Goal: Information Seeking & Learning: Find specific fact

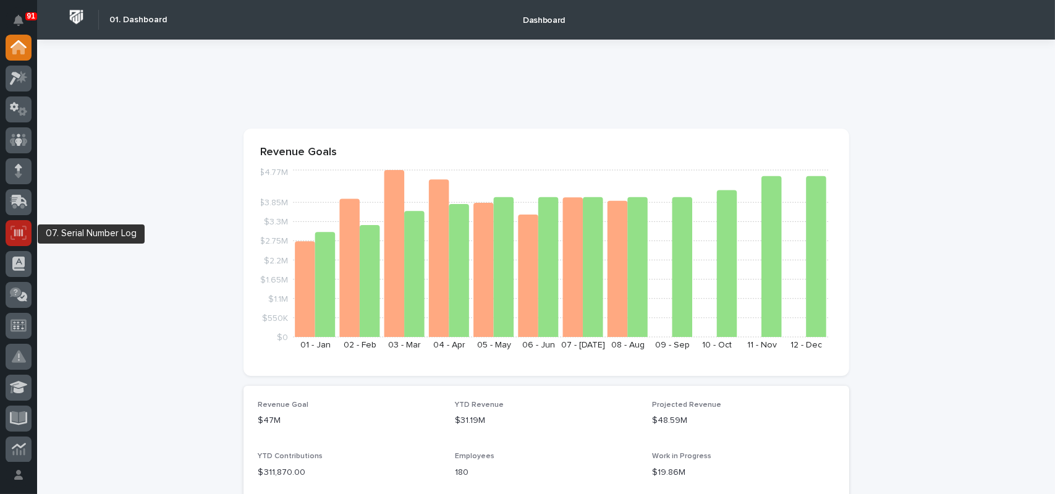
click at [17, 231] on icon at bounding box center [18, 232] width 9 height 7
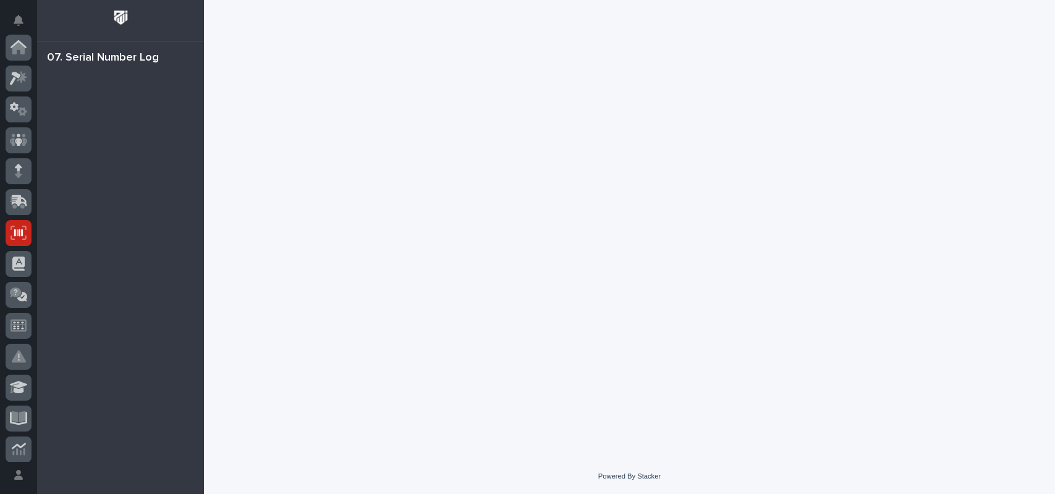
scroll to position [185, 0]
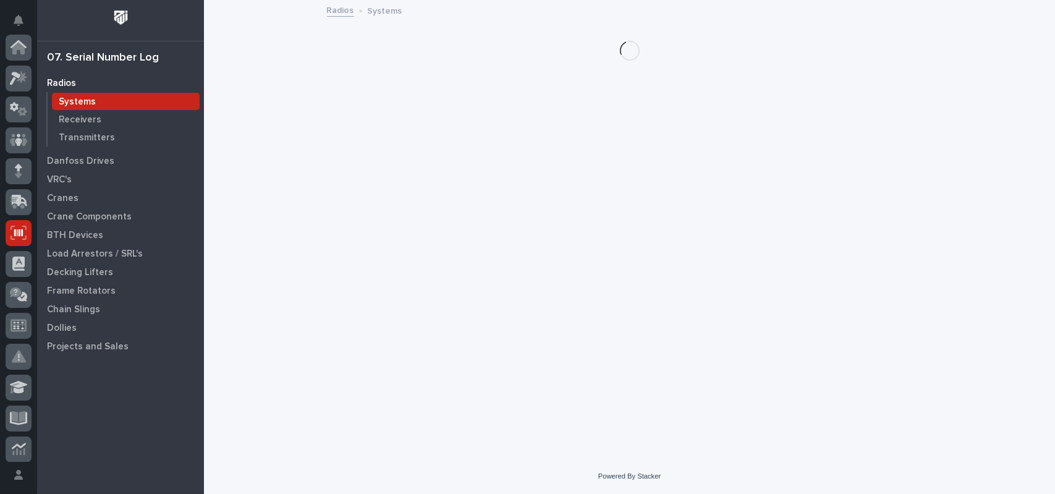
scroll to position [185, 0]
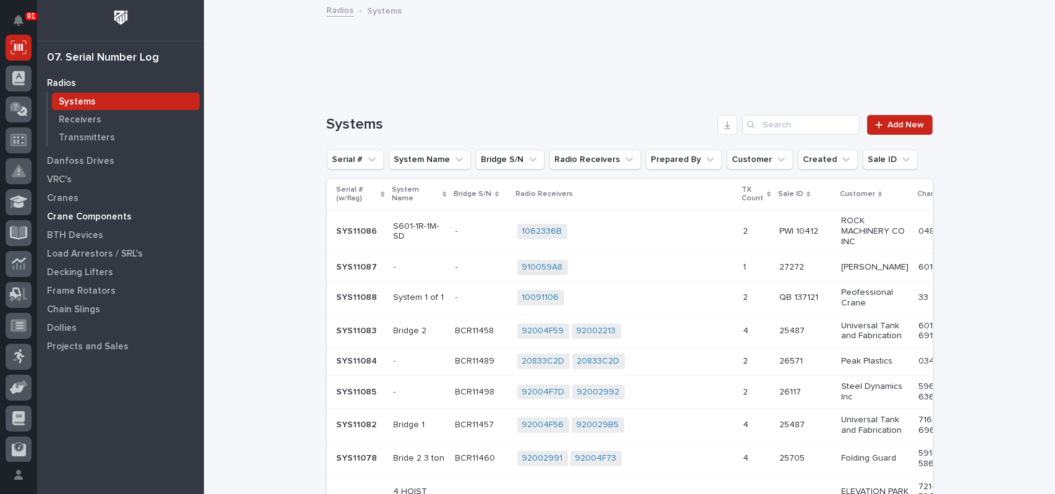
click at [71, 217] on p "Crane Components" at bounding box center [89, 216] width 85 height 11
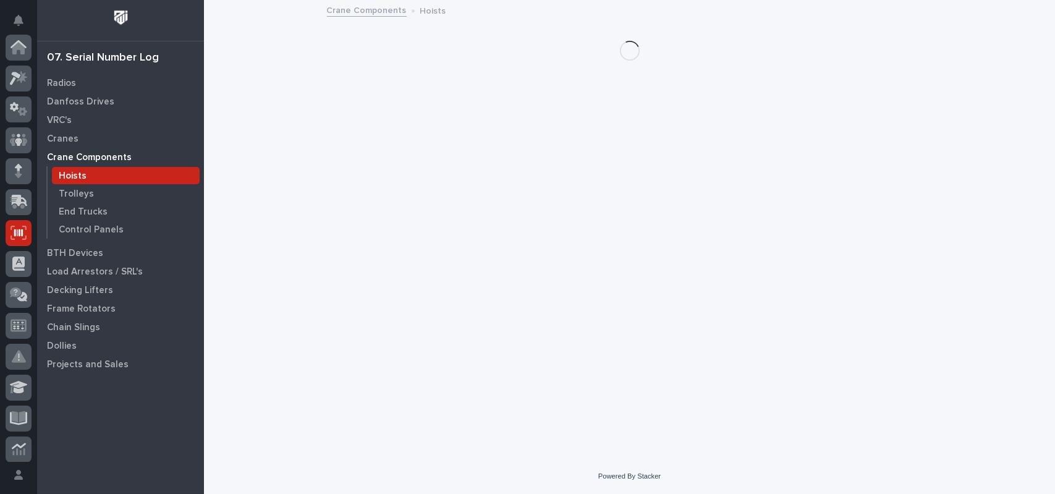
scroll to position [185, 0]
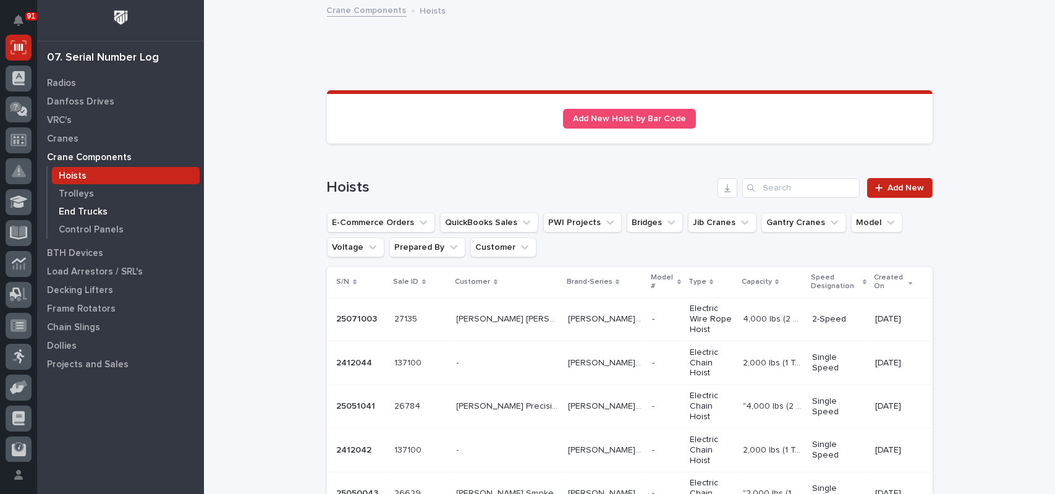
click at [93, 212] on p "End Trucks" at bounding box center [83, 211] width 49 height 11
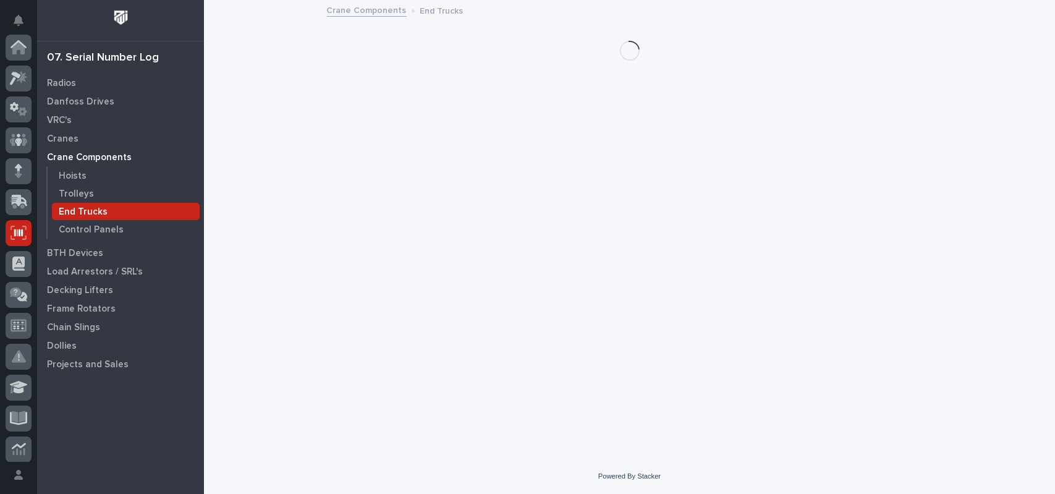
scroll to position [185, 0]
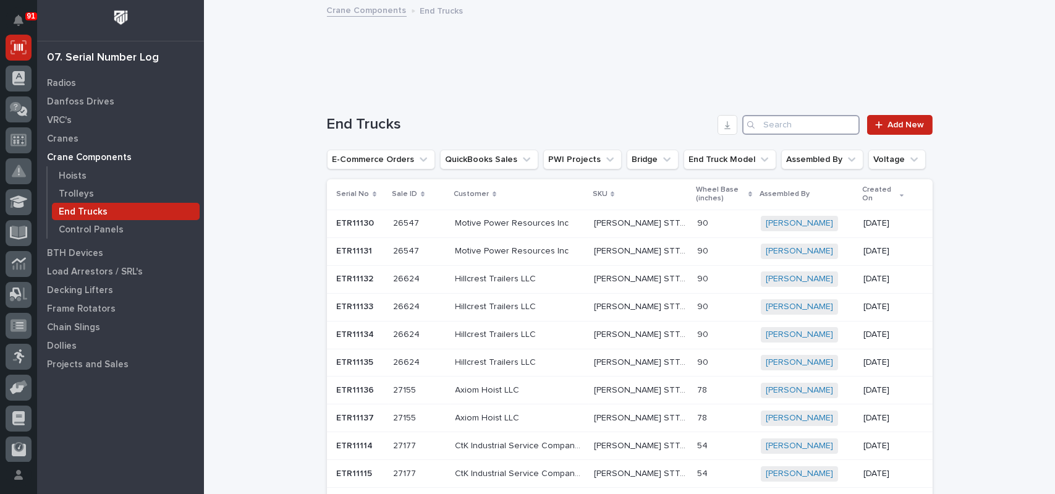
click at [765, 126] on input "Search" at bounding box center [800, 125] width 117 height 20
type input "c"
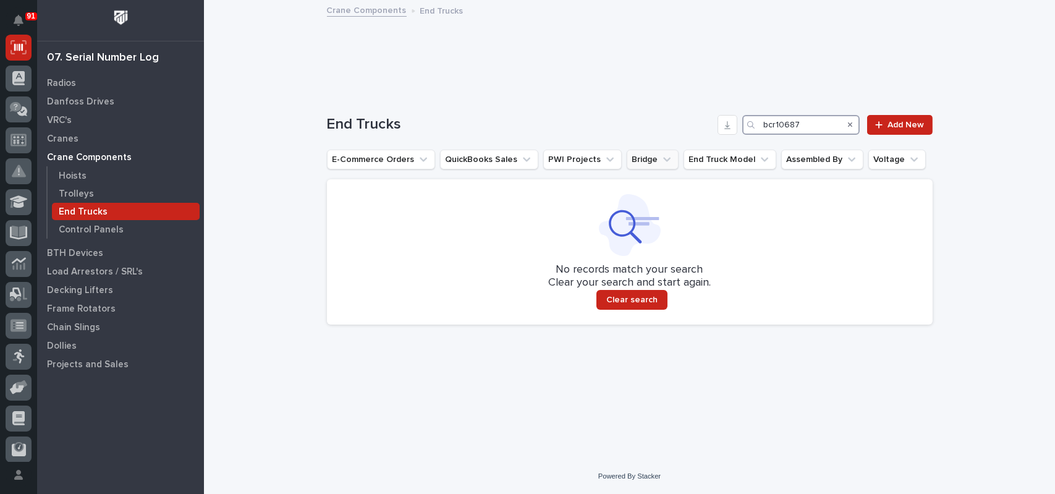
type input "bcr10687"
click at [633, 154] on button "Bridge" at bounding box center [652, 159] width 52 height 20
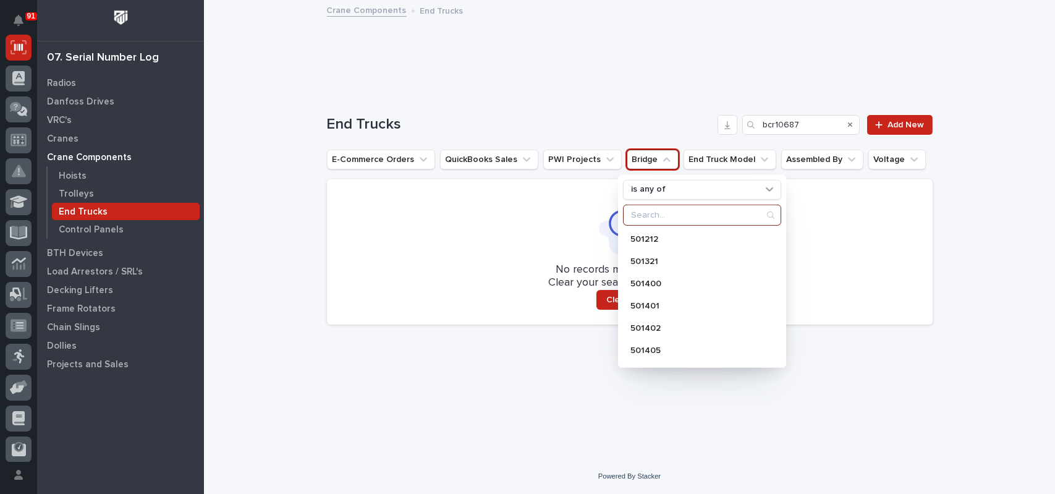
click at [639, 216] on input "Search" at bounding box center [701, 215] width 157 height 20
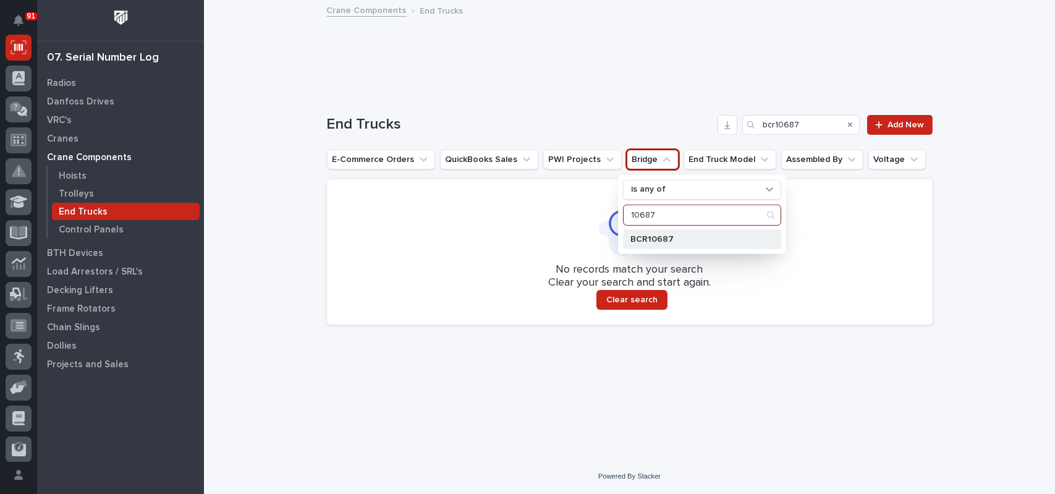
type input "10687"
click at [651, 235] on p "BCR10687" at bounding box center [695, 239] width 131 height 9
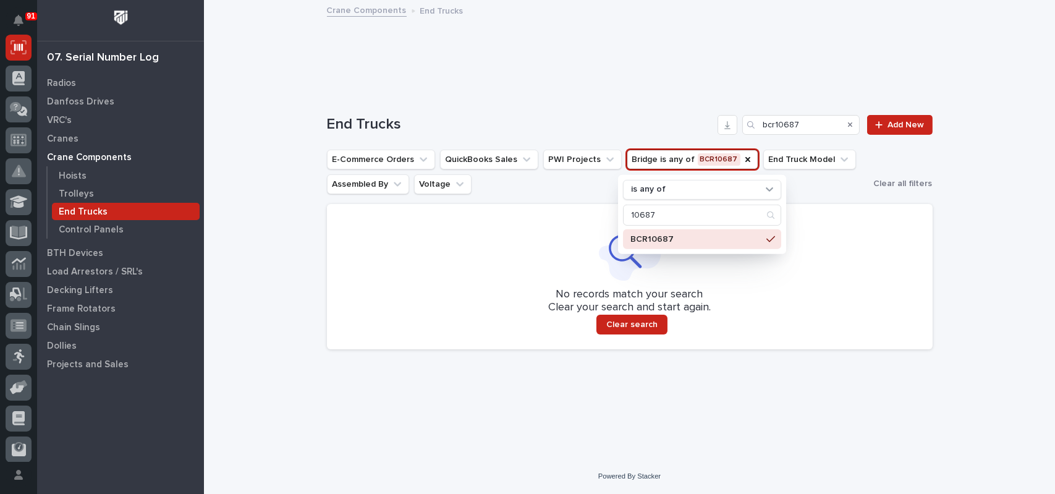
click at [648, 236] on p "BCR10687" at bounding box center [695, 239] width 131 height 9
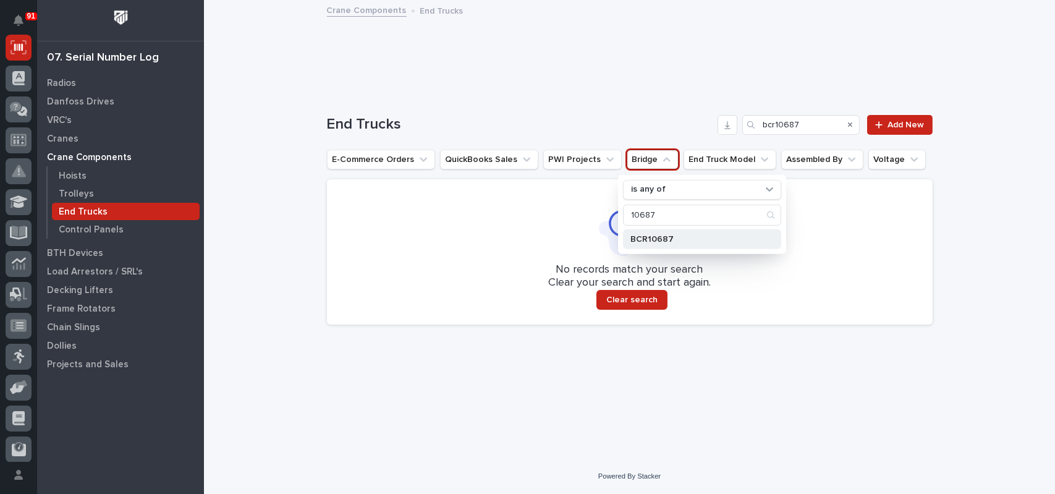
click at [648, 236] on p "BCR10687" at bounding box center [695, 239] width 131 height 9
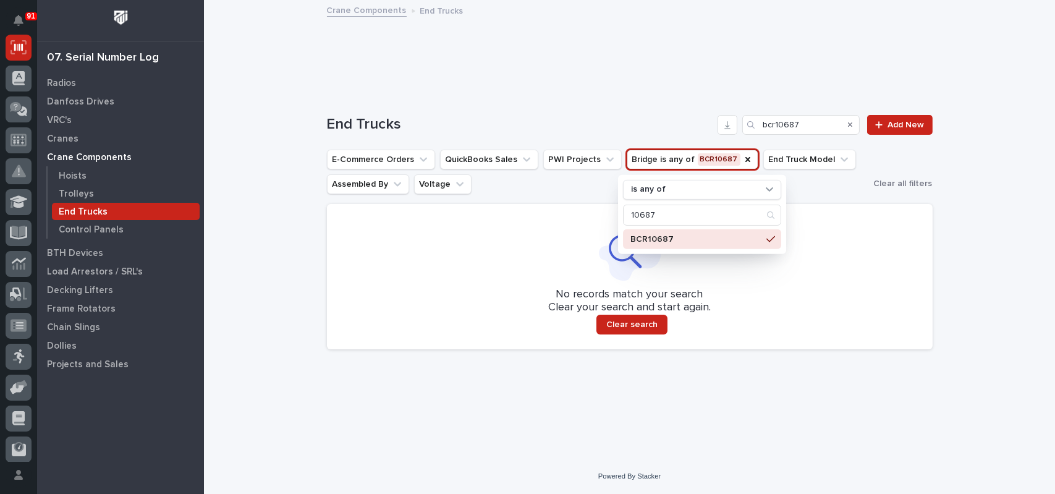
click at [80, 155] on p "Crane Components" at bounding box center [89, 157] width 85 height 11
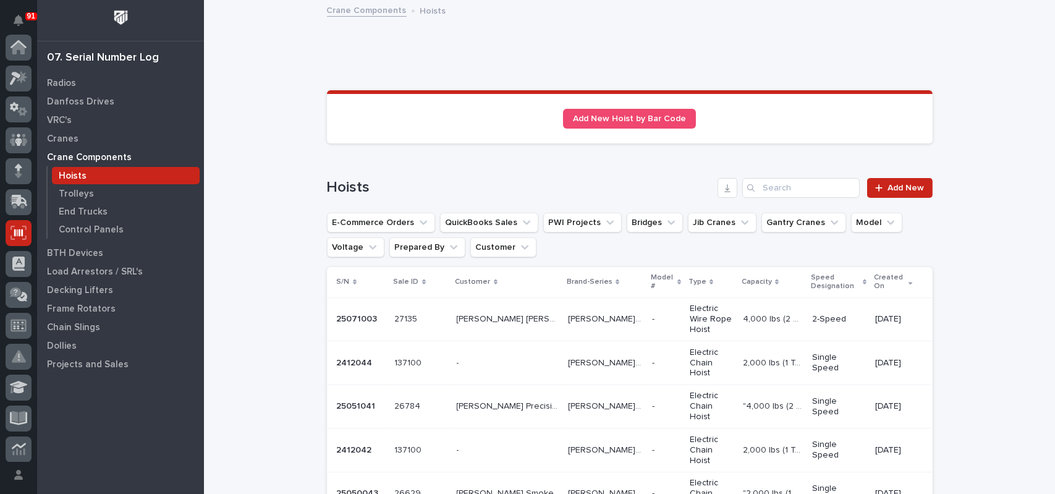
scroll to position [185, 0]
click at [59, 140] on p "Cranes" at bounding box center [63, 138] width 32 height 11
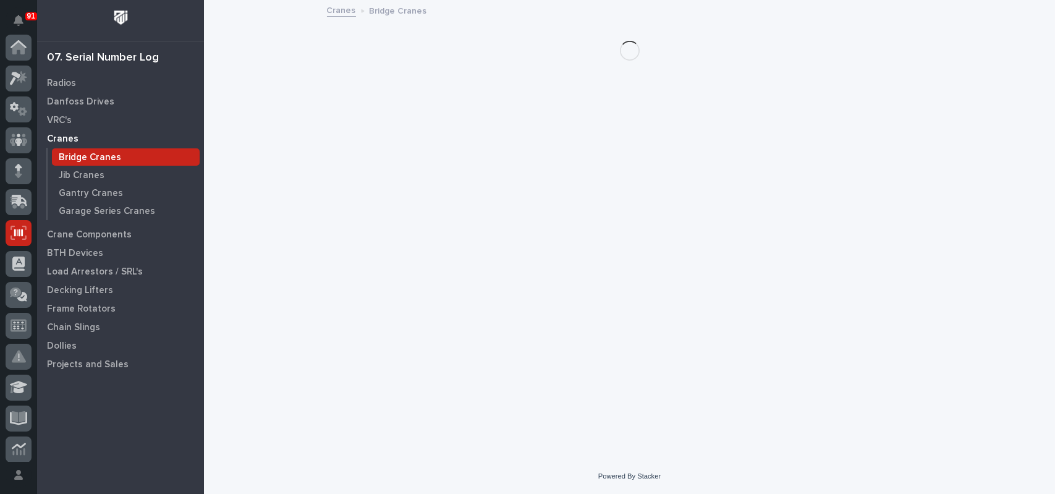
scroll to position [185, 0]
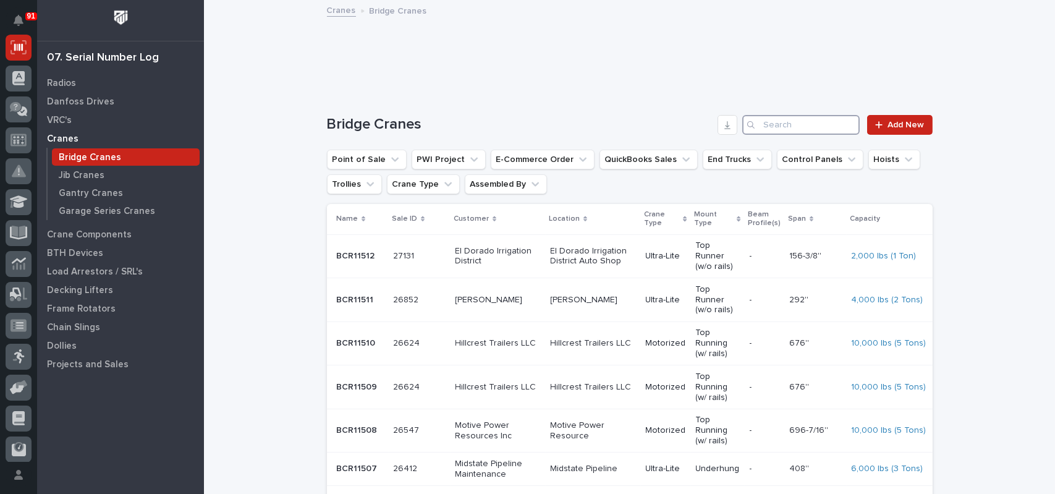
click at [794, 125] on input "Search" at bounding box center [800, 125] width 117 height 20
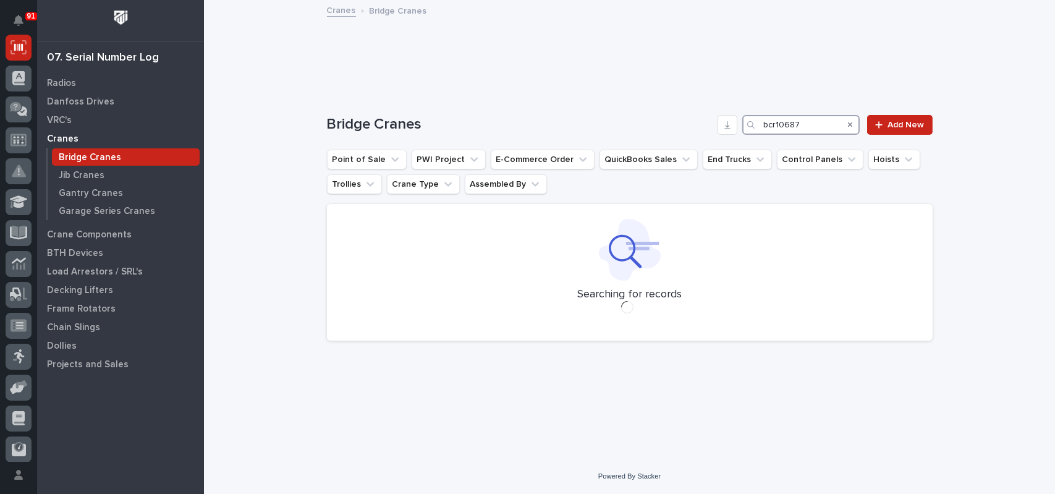
type input "bcr10687"
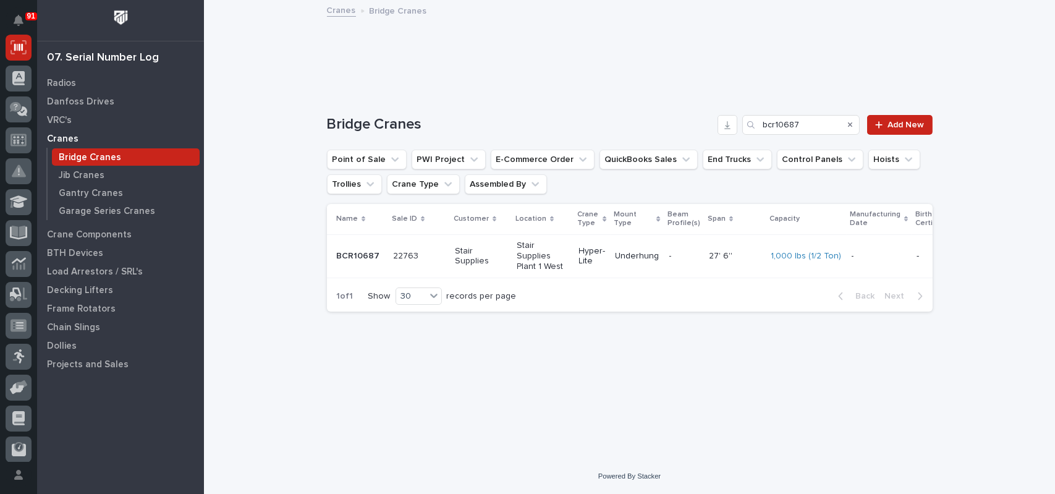
click at [470, 249] on p "Stair Supplies" at bounding box center [481, 256] width 52 height 21
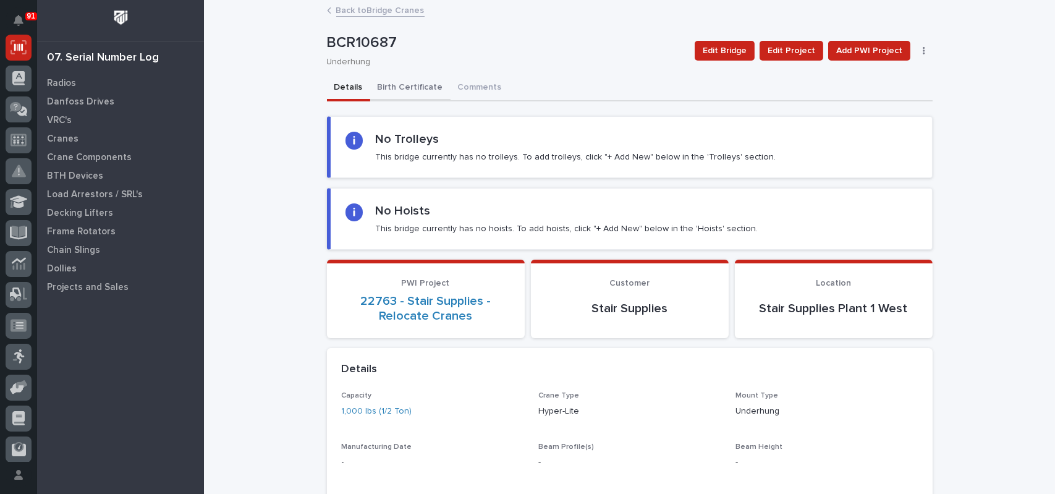
click at [414, 95] on button "Birth Certificate" at bounding box center [410, 88] width 80 height 26
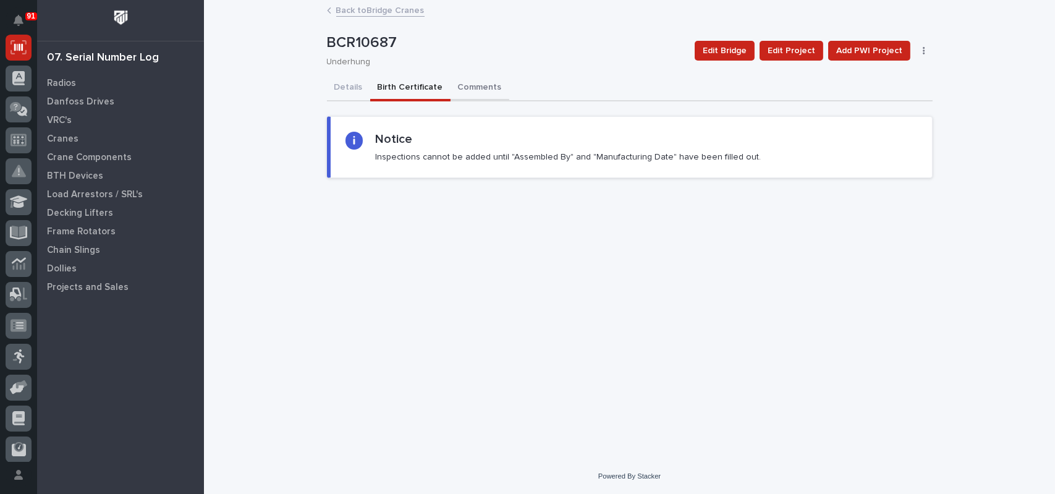
click at [474, 91] on button "Comments" at bounding box center [479, 88] width 59 height 26
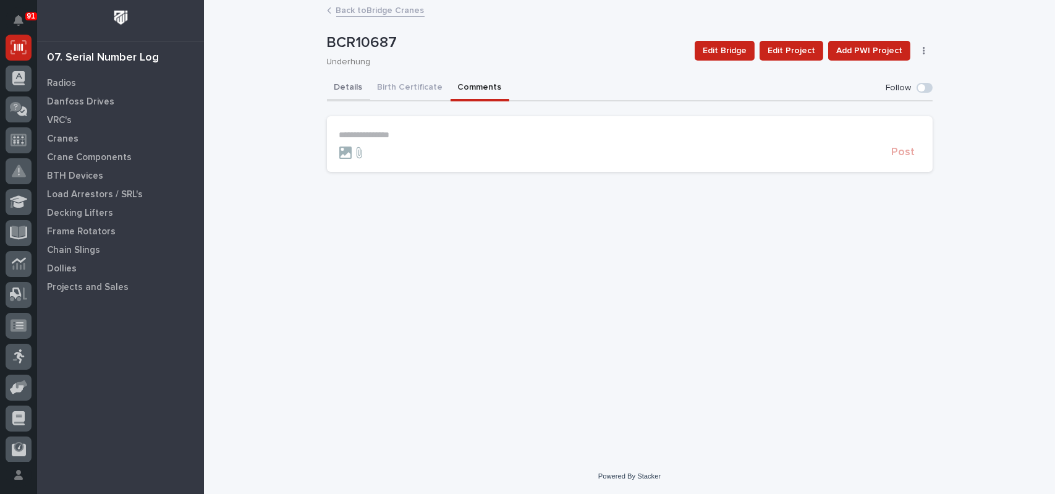
click at [339, 88] on button "Details" at bounding box center [348, 88] width 43 height 26
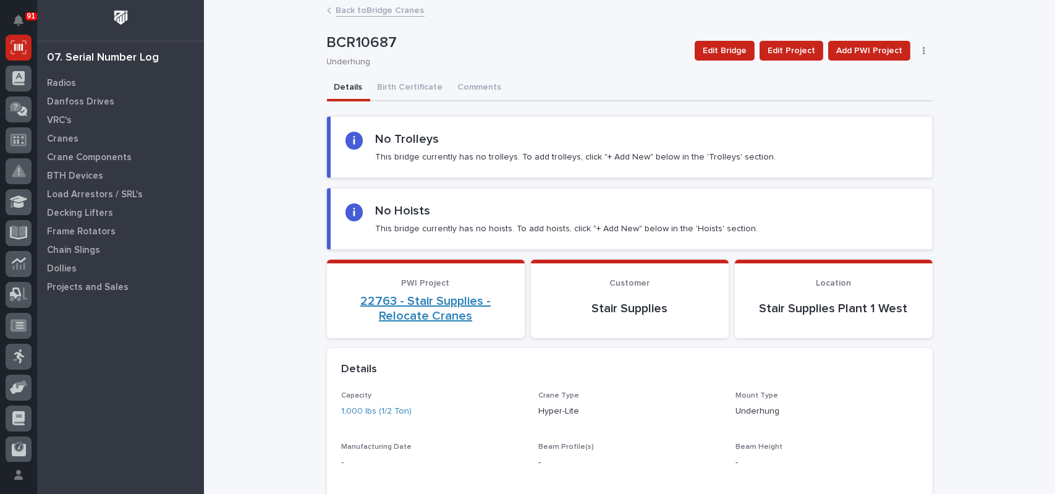
click at [404, 301] on link "22763 - Stair Supplies - Relocate Cranes" at bounding box center [426, 308] width 168 height 30
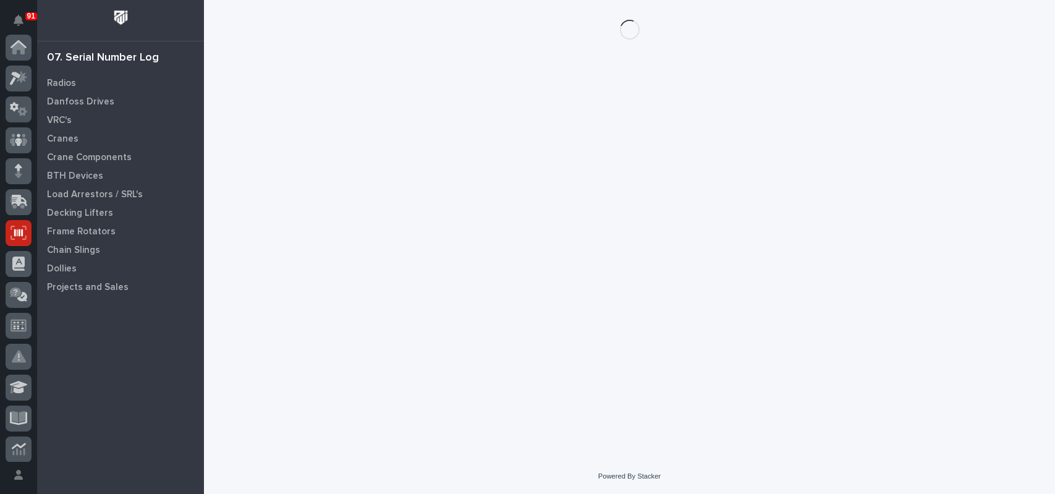
scroll to position [185, 0]
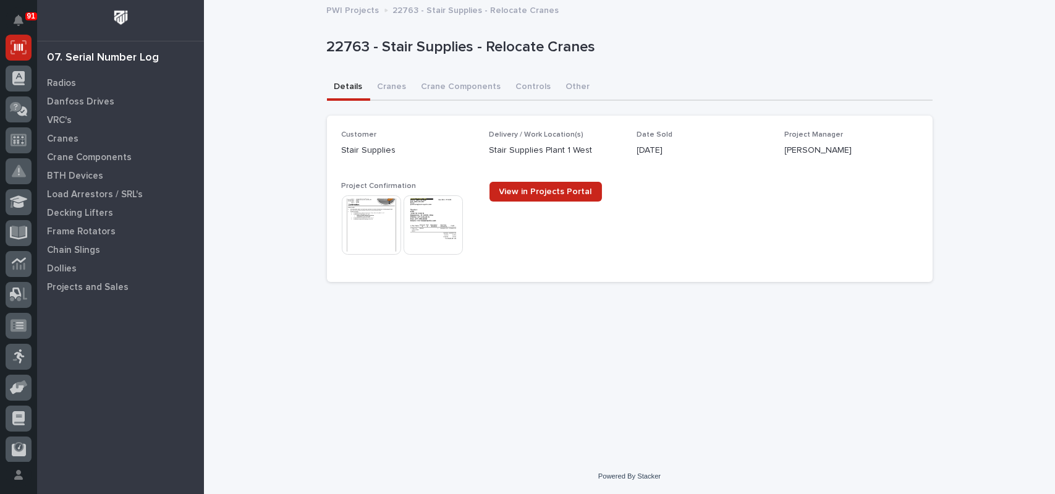
click at [387, 221] on img at bounding box center [371, 224] width 59 height 59
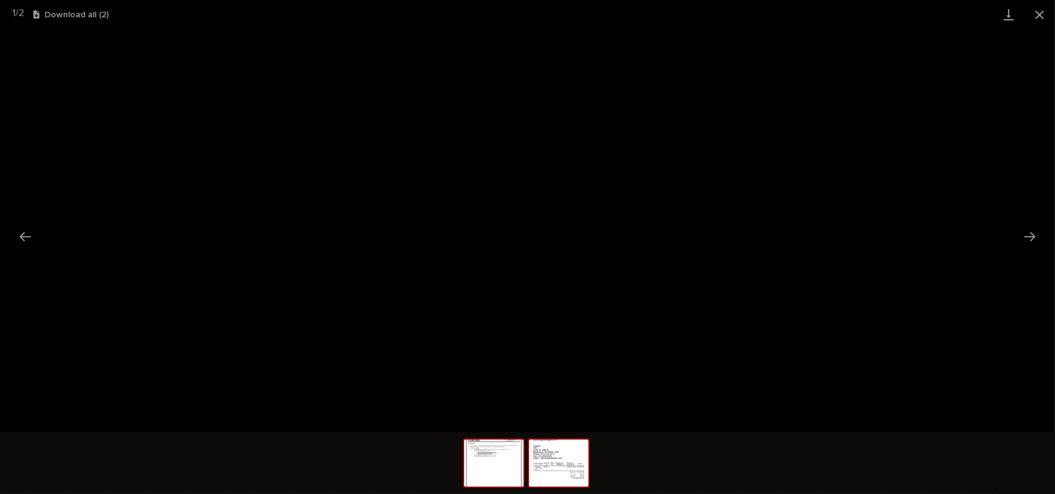
click at [564, 455] on img at bounding box center [558, 462] width 59 height 47
click at [1035, 19] on button "Close gallery" at bounding box center [1039, 14] width 31 height 29
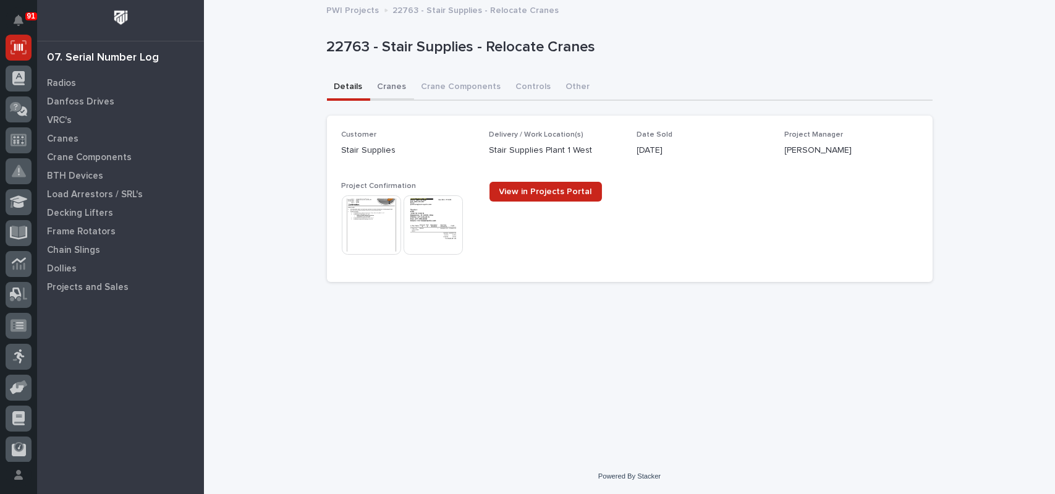
click at [388, 86] on button "Cranes" at bounding box center [392, 88] width 44 height 26
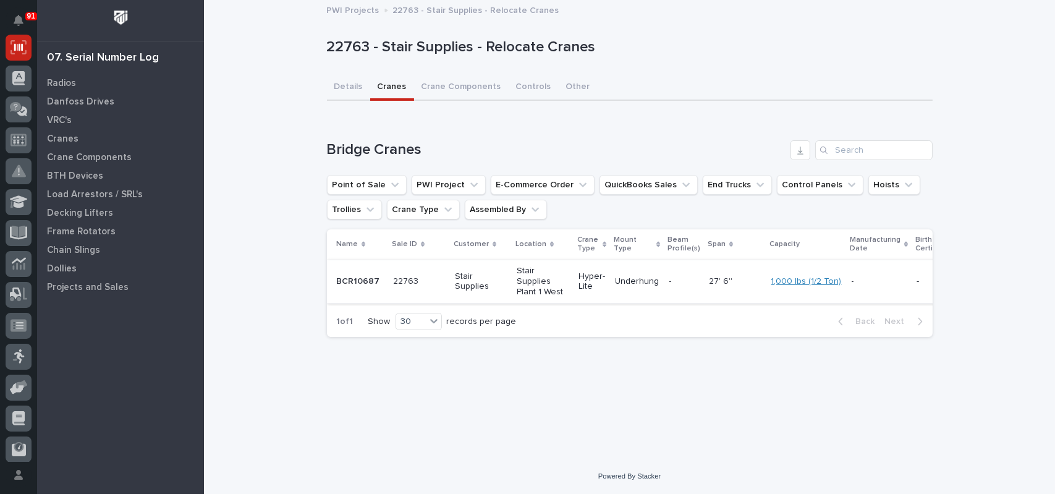
click at [793, 277] on link "1,000 lbs (1/2 Ton)" at bounding box center [806, 281] width 70 height 11
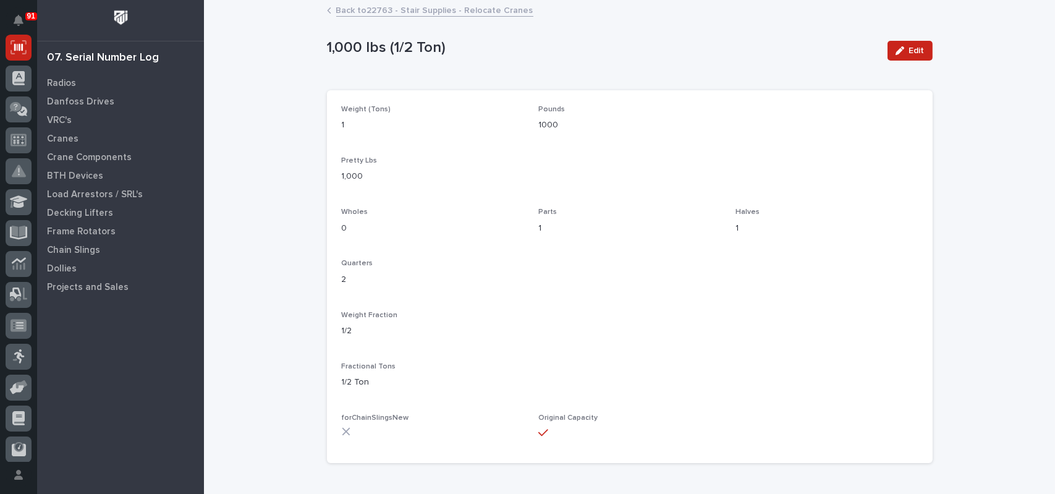
click at [424, 11] on link "Back to 22763 - Stair Supplies - Relocate Cranes" at bounding box center [434, 9] width 197 height 14
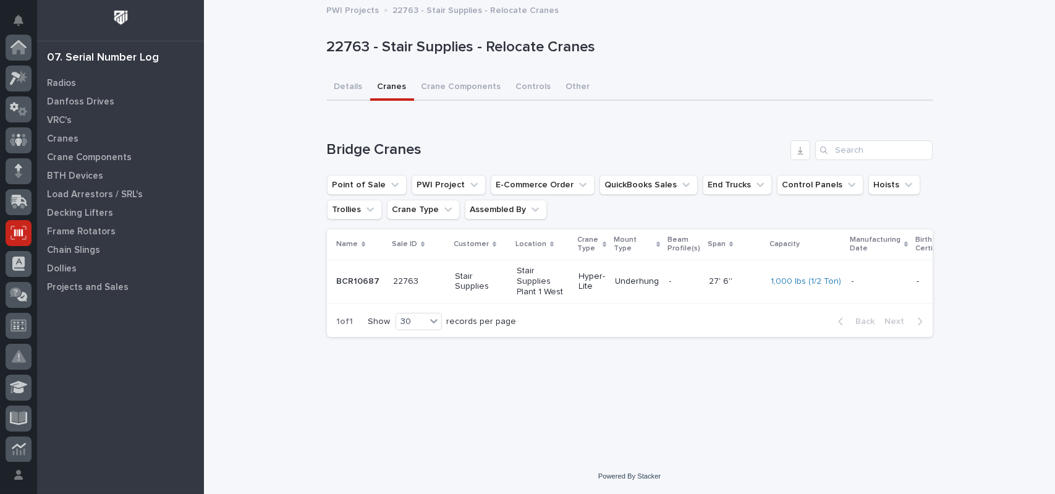
scroll to position [185, 0]
click at [464, 78] on button "Crane Components" at bounding box center [461, 88] width 95 height 26
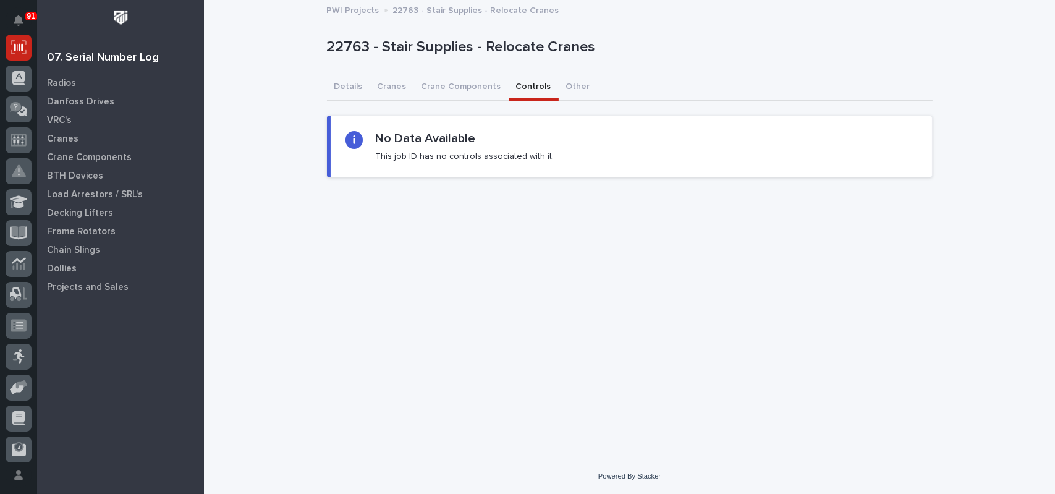
click at [518, 82] on button "Controls" at bounding box center [533, 88] width 50 height 26
click at [563, 85] on button "Other" at bounding box center [577, 88] width 39 height 26
click at [424, 87] on button "Crane Components" at bounding box center [461, 88] width 95 height 26
click at [394, 86] on button "Cranes" at bounding box center [392, 88] width 44 height 26
